Goal: Complete application form

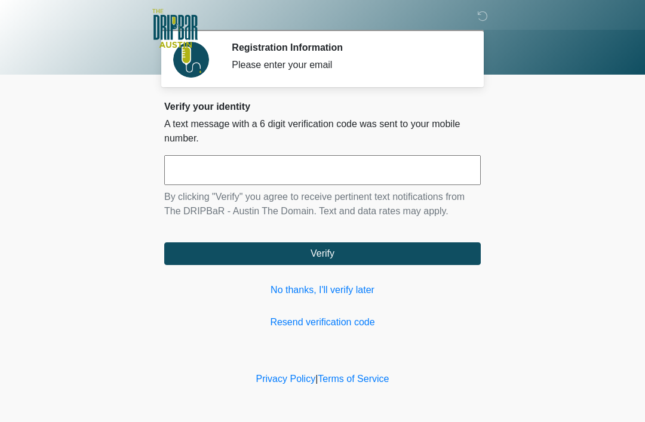
click at [395, 180] on input "text" at bounding box center [322, 170] width 317 height 30
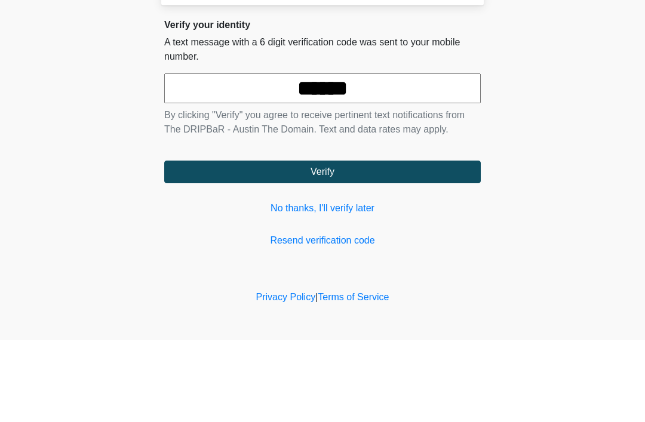
type input "******"
click at [314, 243] on button "Verify" at bounding box center [322, 254] width 317 height 23
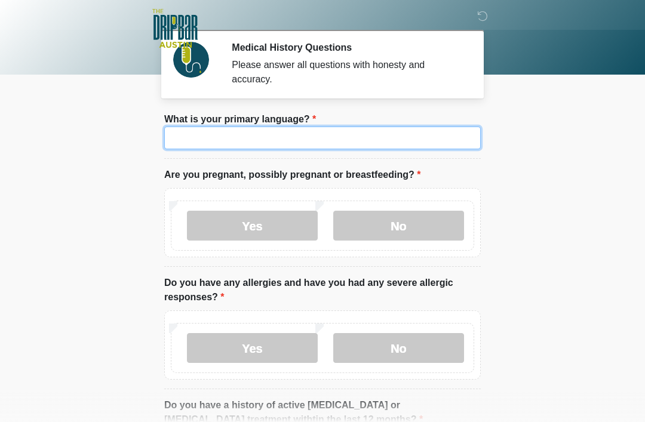
click at [222, 149] on input "What is your primary language?" at bounding box center [322, 138] width 317 height 23
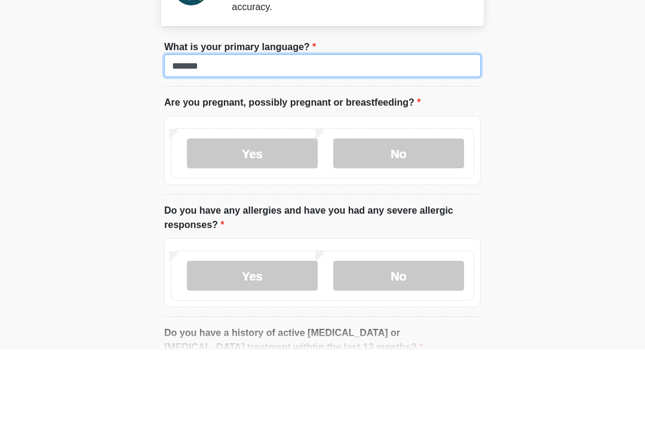
type input "*******"
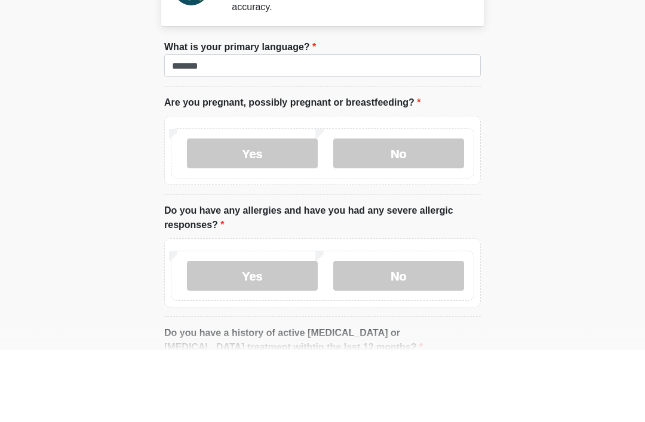
click at [410, 211] on label "No" at bounding box center [398, 226] width 131 height 30
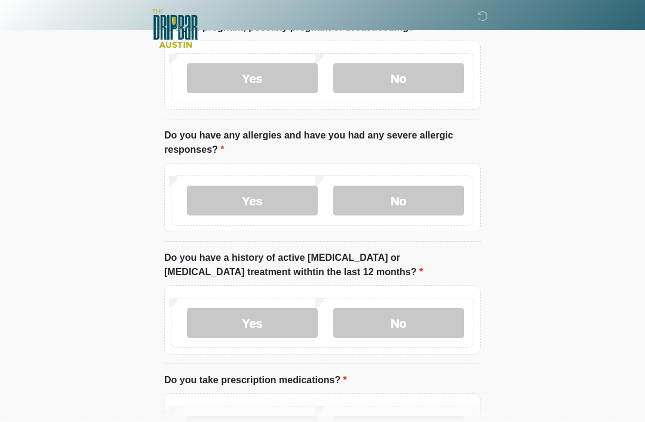
scroll to position [151, 0]
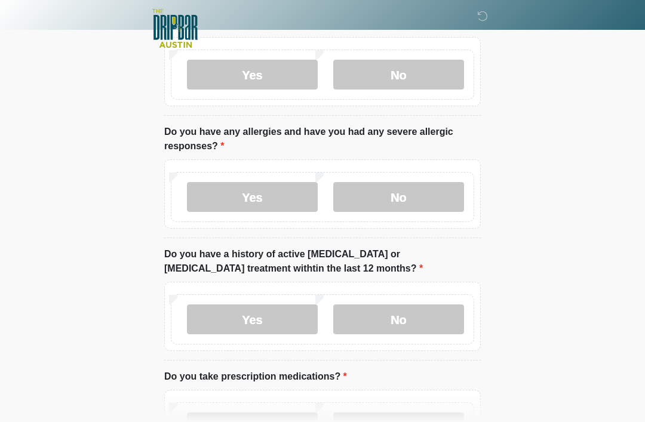
click at [418, 198] on label "No" at bounding box center [398, 197] width 131 height 30
click at [418, 315] on label "No" at bounding box center [398, 320] width 131 height 30
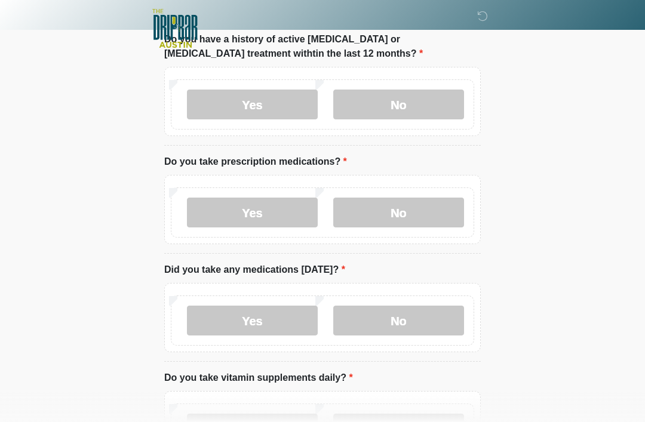
scroll to position [388, 0]
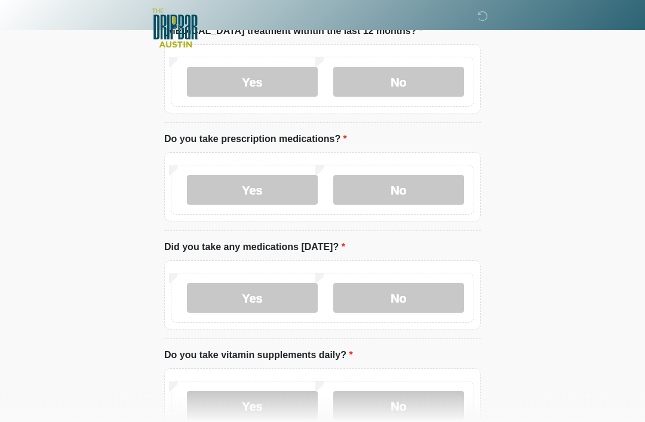
click at [438, 180] on label "No" at bounding box center [398, 191] width 131 height 30
click at [432, 290] on label "No" at bounding box center [398, 298] width 131 height 30
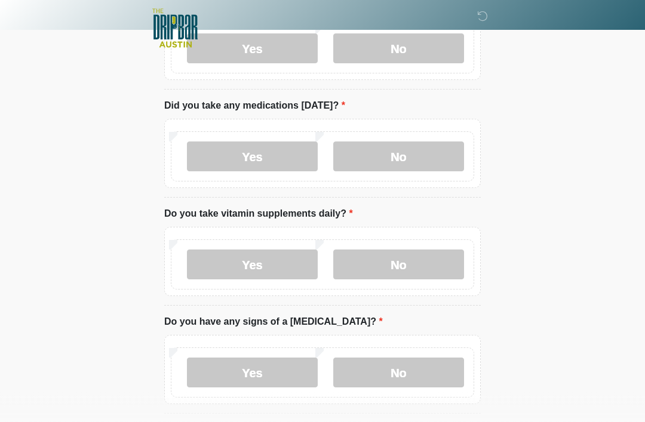
scroll to position [528, 0]
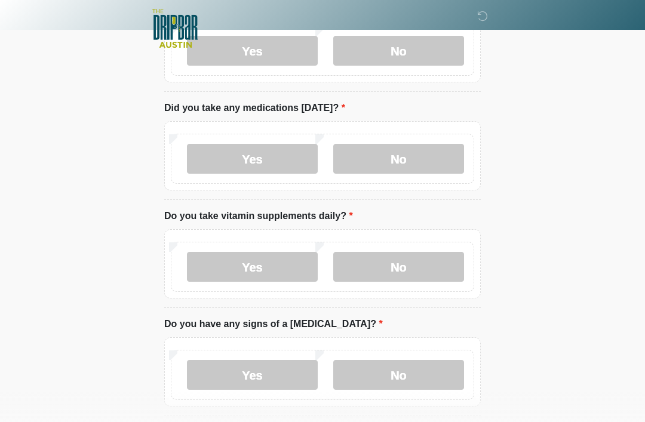
click at [421, 272] on label "No" at bounding box center [398, 267] width 131 height 30
click at [431, 375] on label "No" at bounding box center [398, 375] width 131 height 30
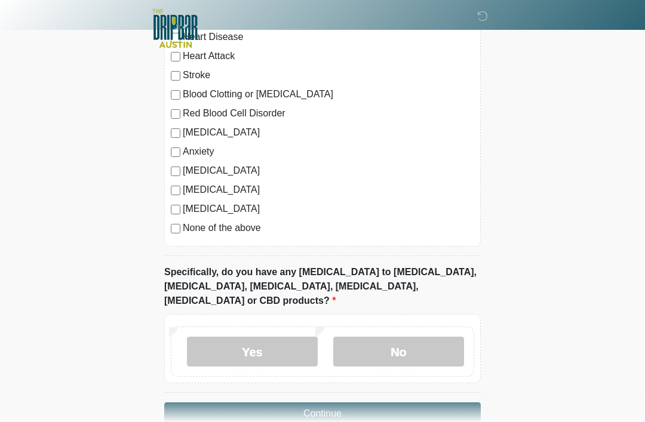
scroll to position [996, 0]
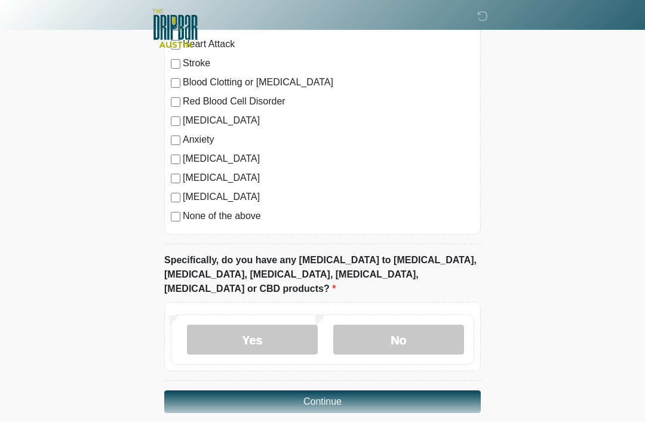
click at [433, 325] on label "No" at bounding box center [398, 340] width 131 height 30
click at [432, 391] on button "Continue" at bounding box center [322, 402] width 317 height 23
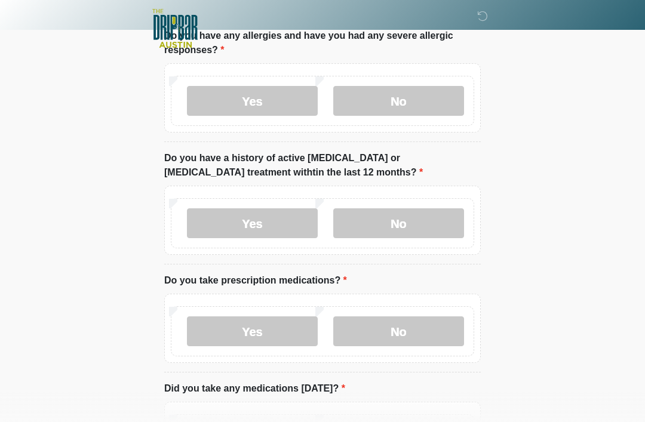
scroll to position [0, 0]
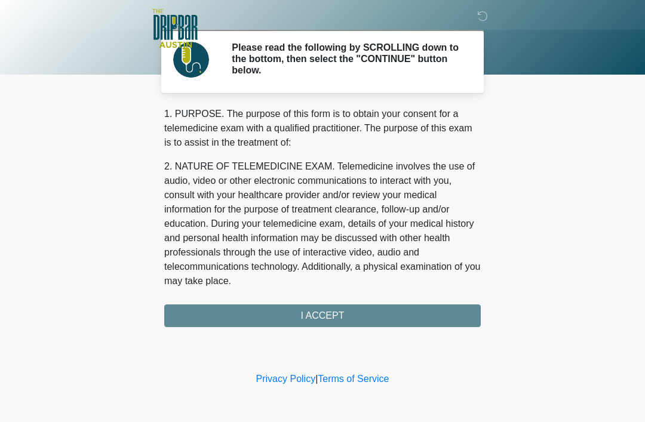
click at [362, 314] on div "1. PURPOSE. The purpose of this form is to obtain your consent for a telemedici…" at bounding box center [322, 217] width 317 height 220
click at [338, 314] on div "1. PURPOSE. The purpose of this form is to obtain your consent for a telemedici…" at bounding box center [322, 217] width 317 height 220
click at [349, 309] on div "1. PURPOSE. The purpose of this form is to obtain your consent for a telemedici…" at bounding box center [322, 217] width 317 height 220
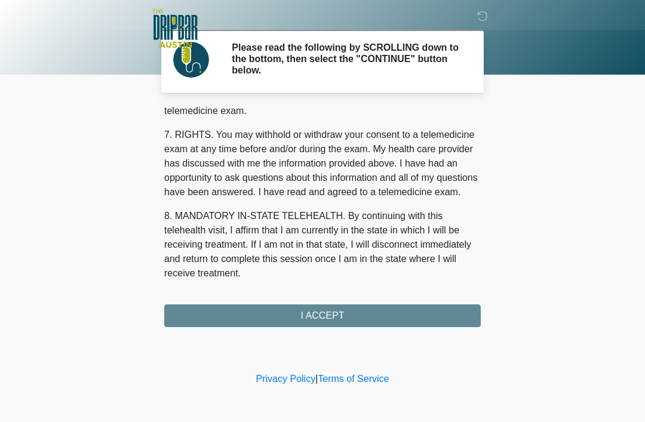
click at [333, 316] on div "1. PURPOSE. The purpose of this form is to obtain your consent for a telemedici…" at bounding box center [322, 217] width 317 height 220
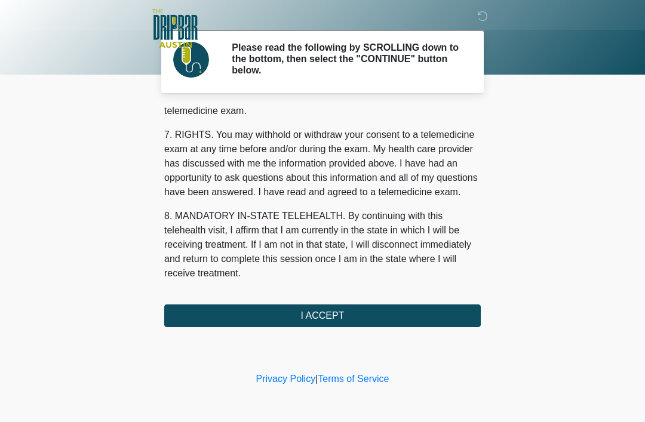
scroll to position [524, 0]
click at [333, 316] on button "I ACCEPT" at bounding box center [322, 316] width 317 height 23
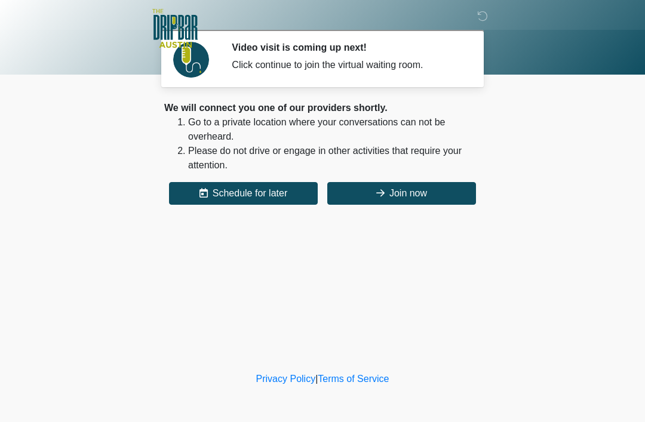
click at [429, 183] on button "Join now" at bounding box center [401, 193] width 149 height 23
